Goal: Task Accomplishment & Management: Complete application form

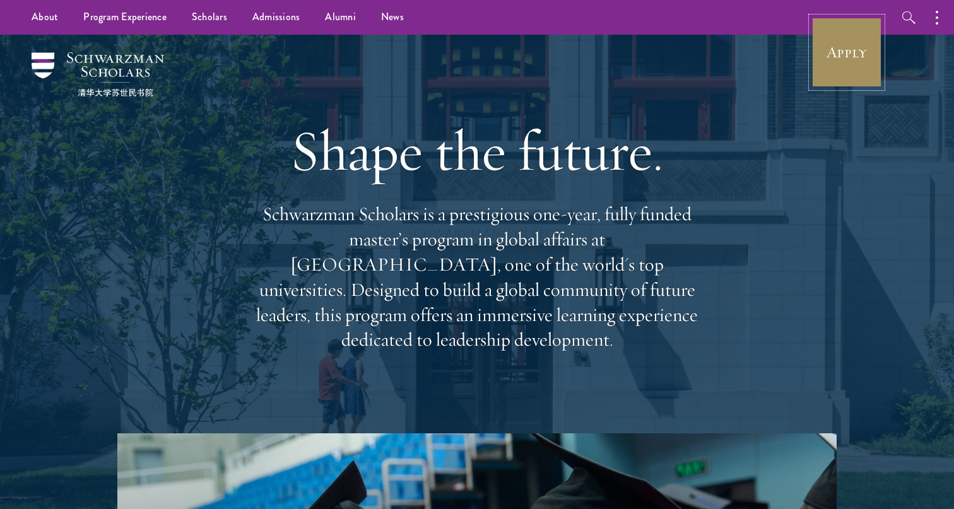
click at [839, 52] on link "Apply" at bounding box center [847, 52] width 71 height 71
click at [821, 65] on link "Apply" at bounding box center [847, 52] width 71 height 71
